Goal: Task Accomplishment & Management: Use online tool/utility

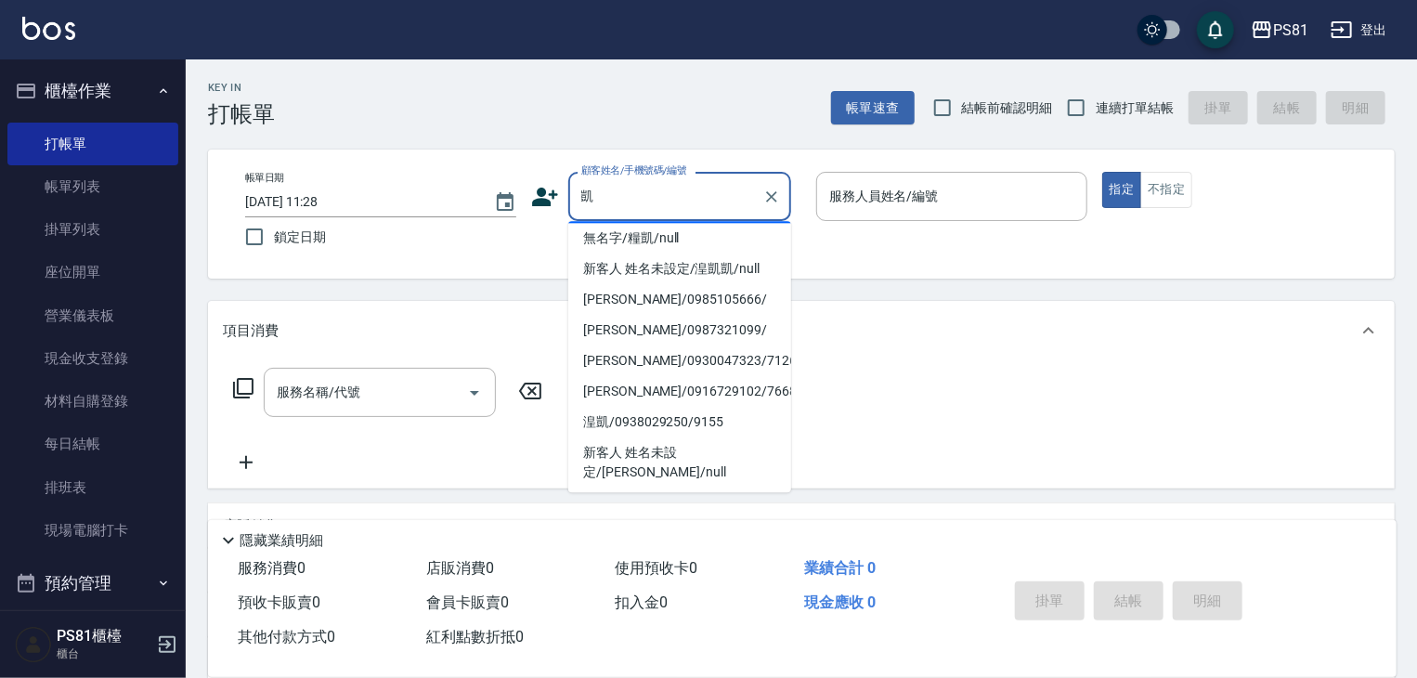
scroll to position [186, 0]
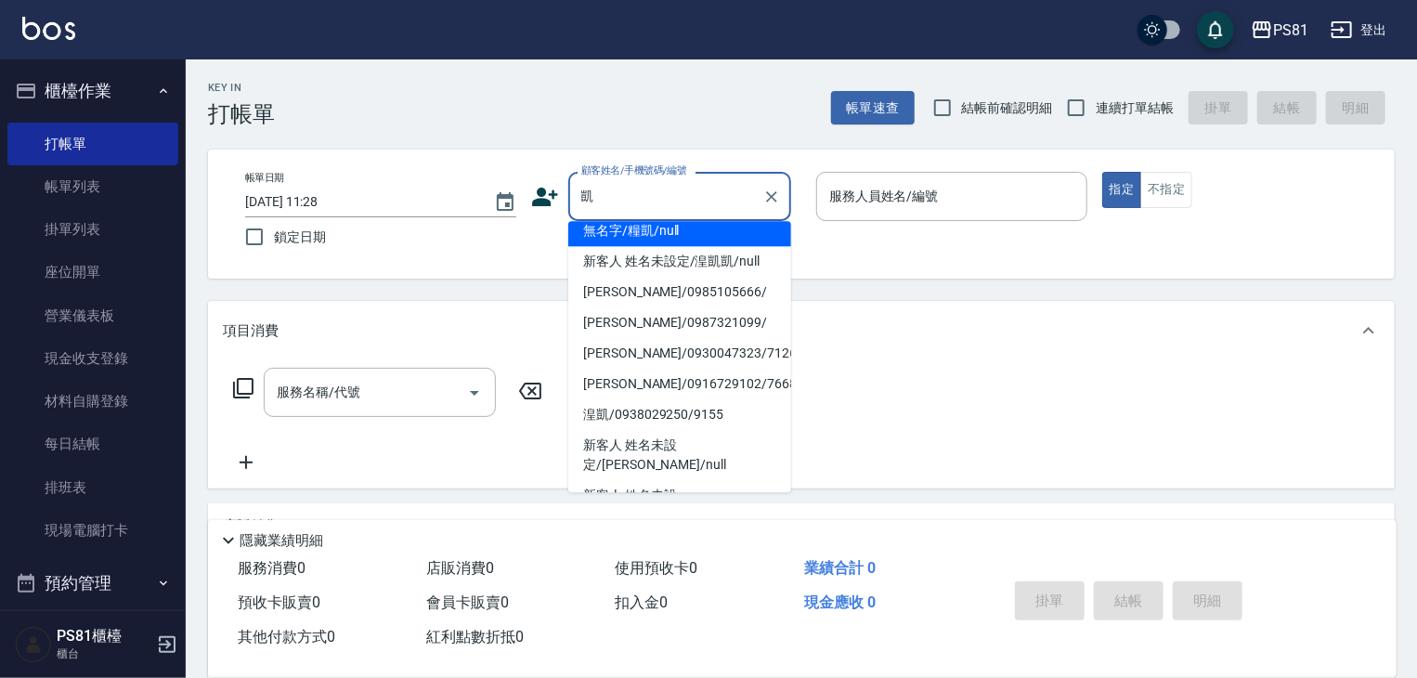
click at [658, 193] on input "凱" at bounding box center [666, 196] width 178 height 33
click at [660, 192] on input "凱" at bounding box center [666, 196] width 178 height 33
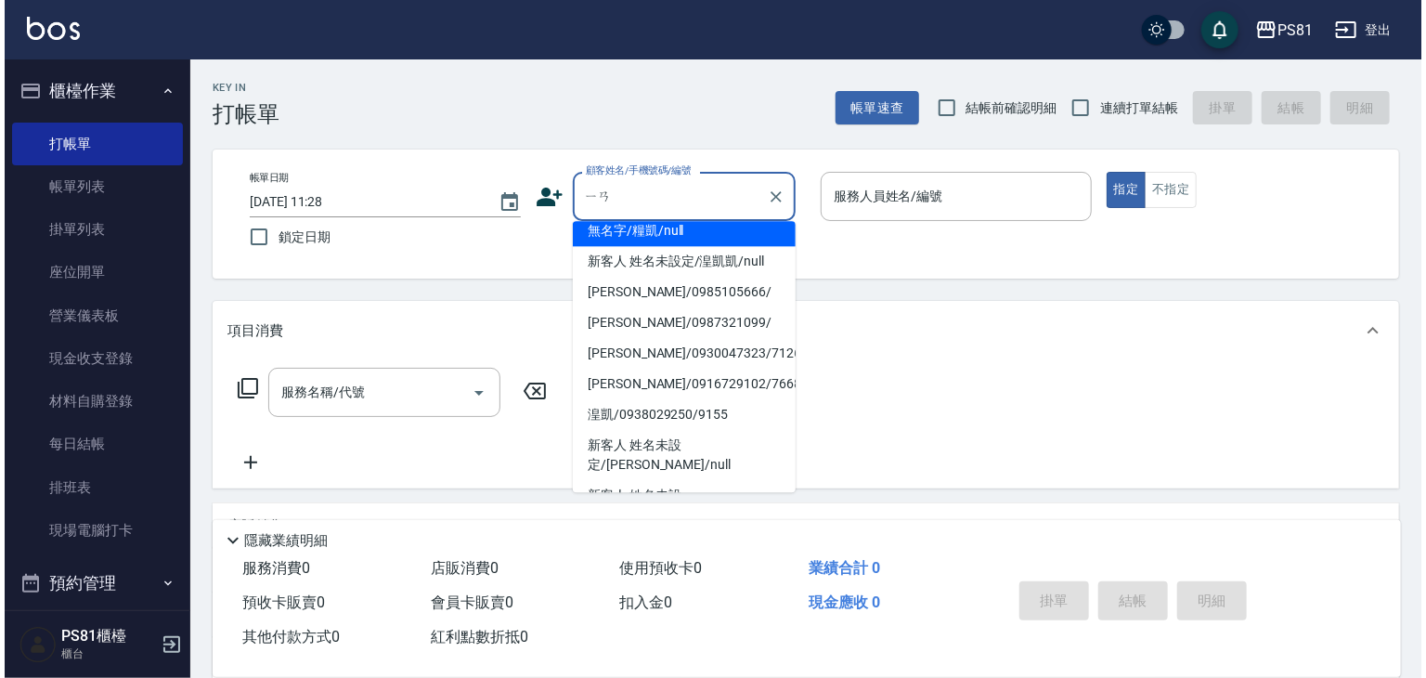
scroll to position [0, 0]
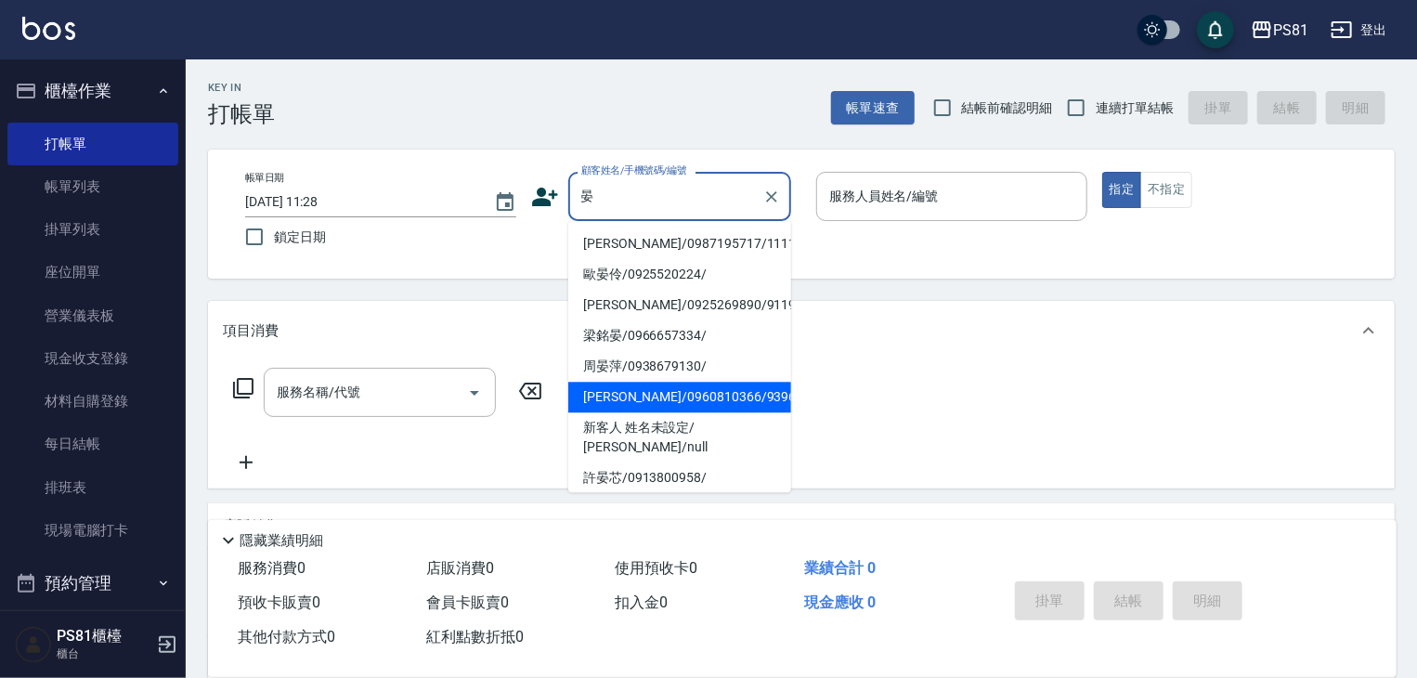
click at [709, 380] on li "周晏萍/0938679130/" at bounding box center [679, 366] width 223 height 31
type input "周晏萍/0938679130/"
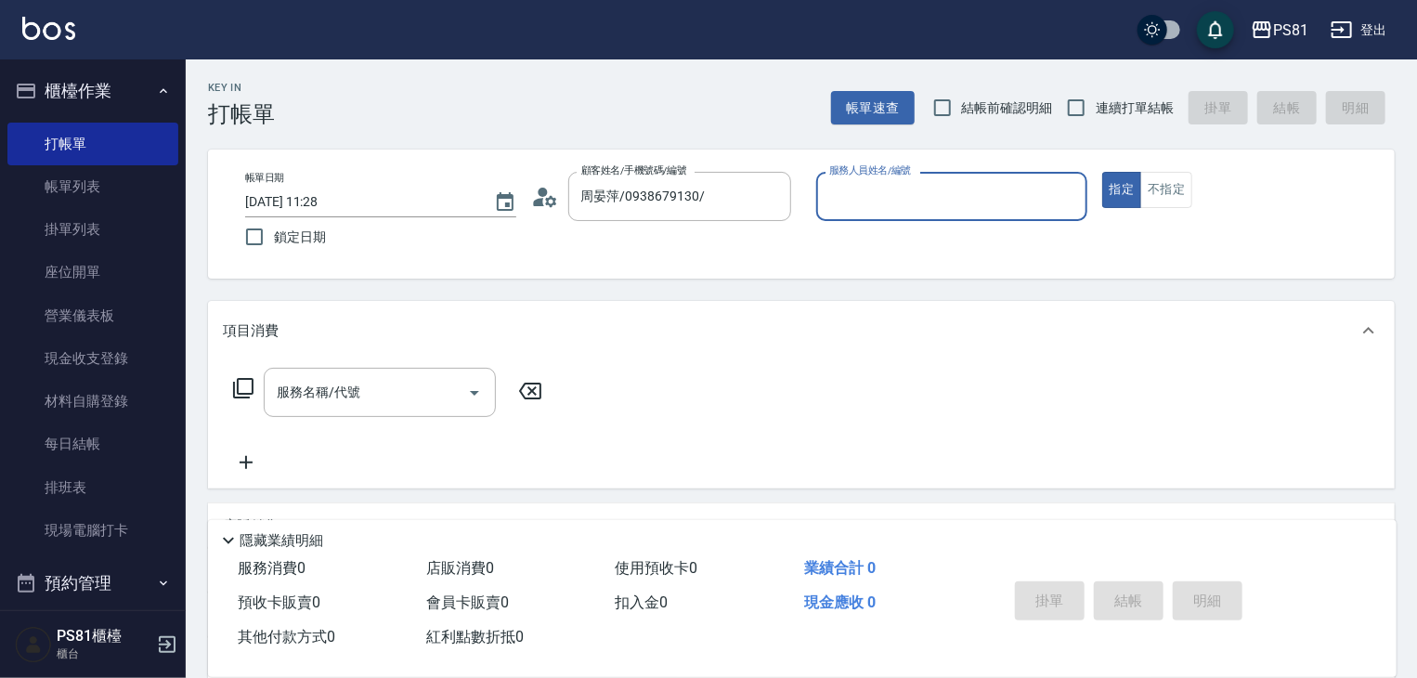
type input "綺綺-7"
click at [669, 198] on input "周晏萍/0938679130/" at bounding box center [666, 196] width 178 height 33
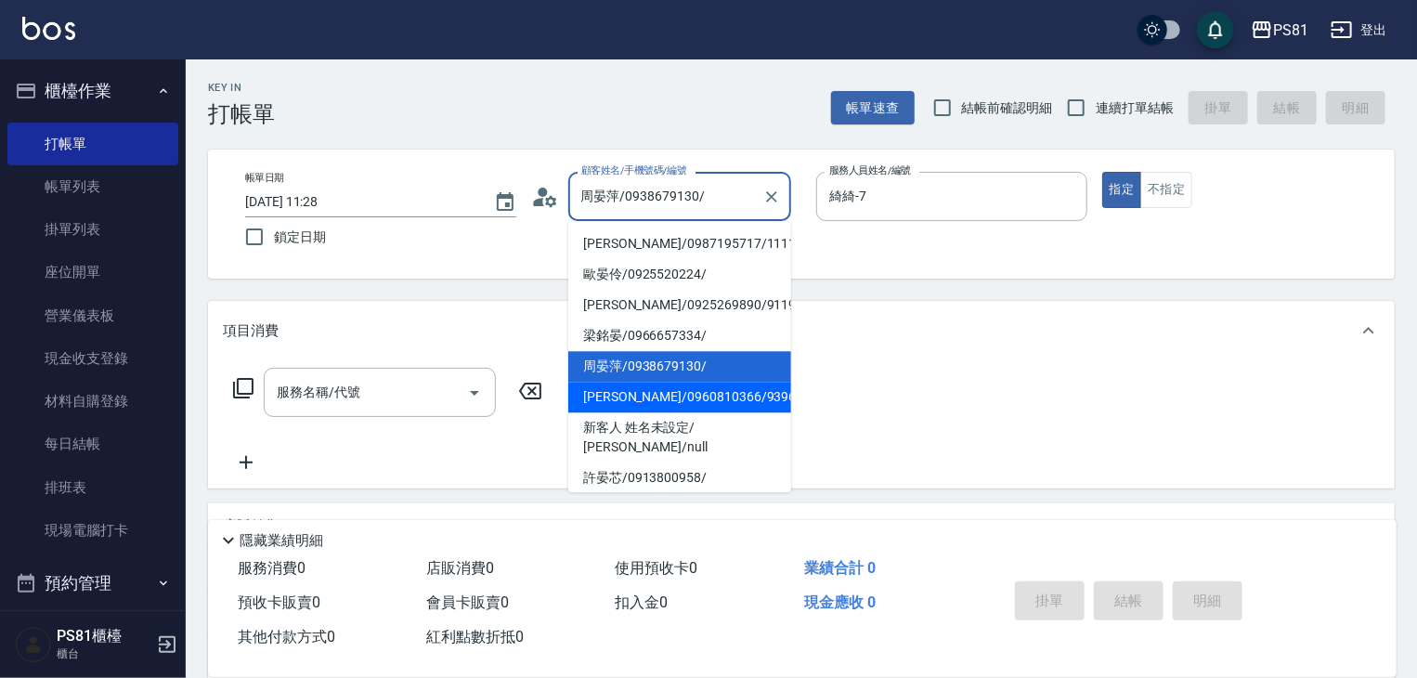
click at [728, 386] on li "[PERSON_NAME]/0960810366/9396" at bounding box center [679, 397] width 223 height 31
type input "[PERSON_NAME]/0960810366/9396"
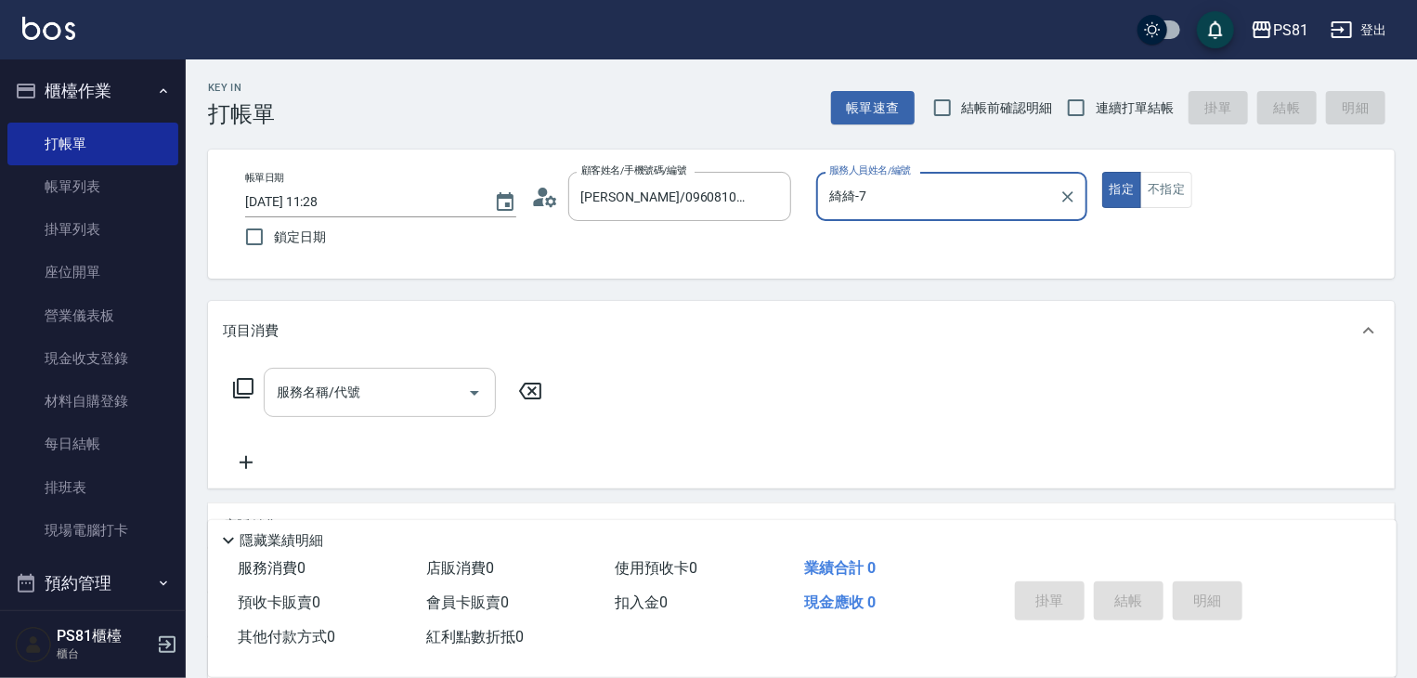
click at [409, 385] on input "服務名稱/代號" at bounding box center [366, 392] width 188 height 33
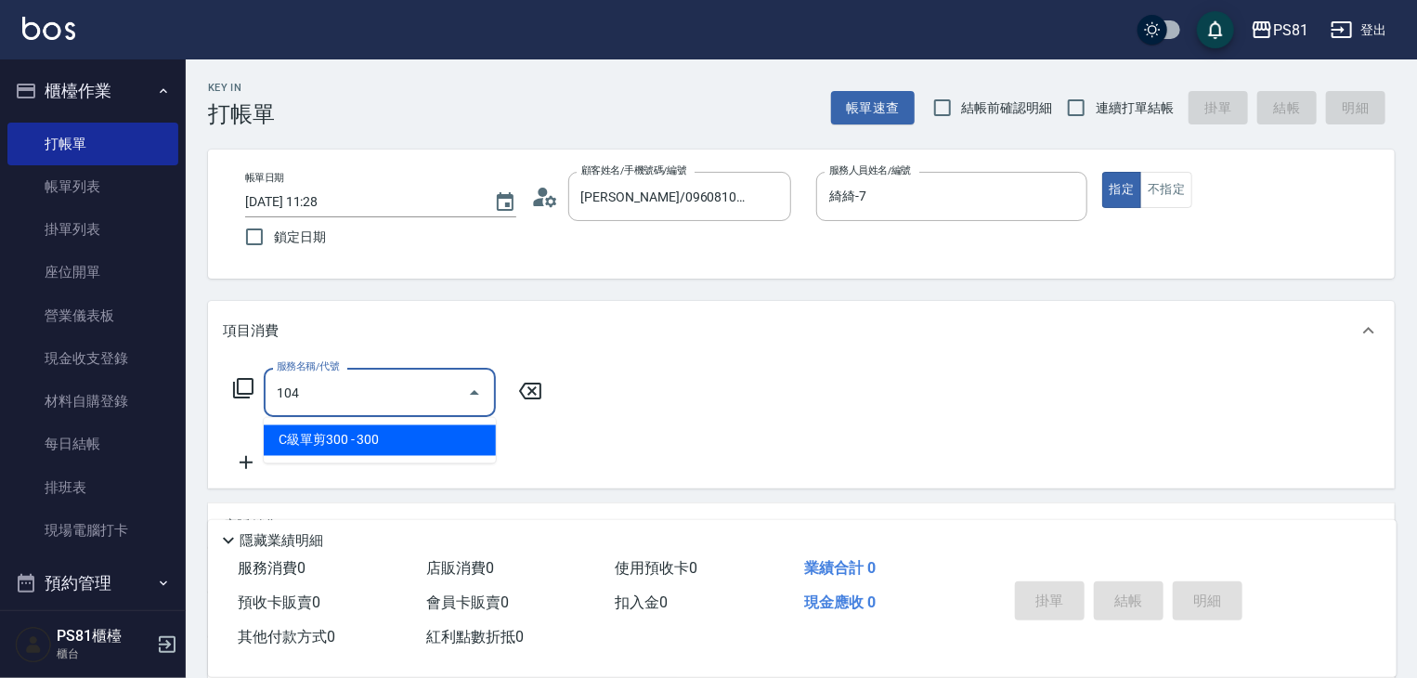
type input "C級單剪300(104)"
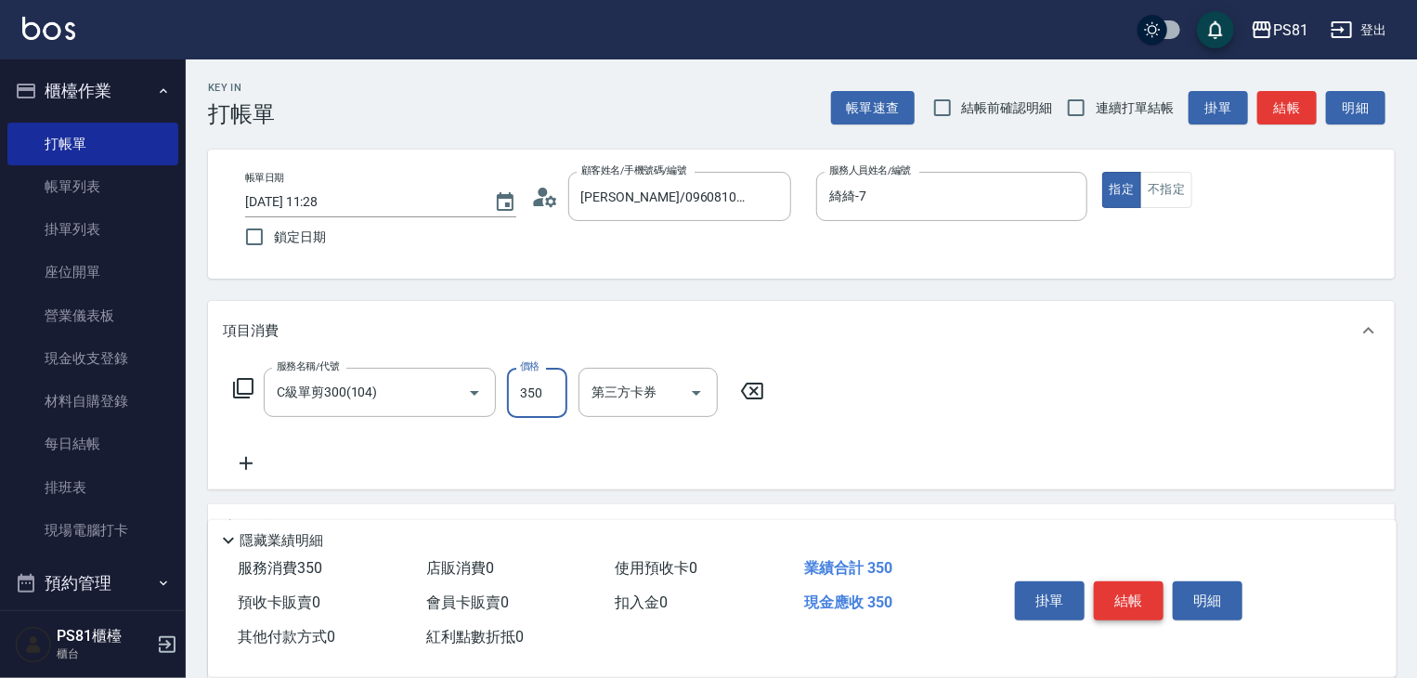
type input "350"
click at [1137, 584] on button "結帳" at bounding box center [1129, 600] width 70 height 39
